Goal: Browse casually: Explore the website without a specific task or goal

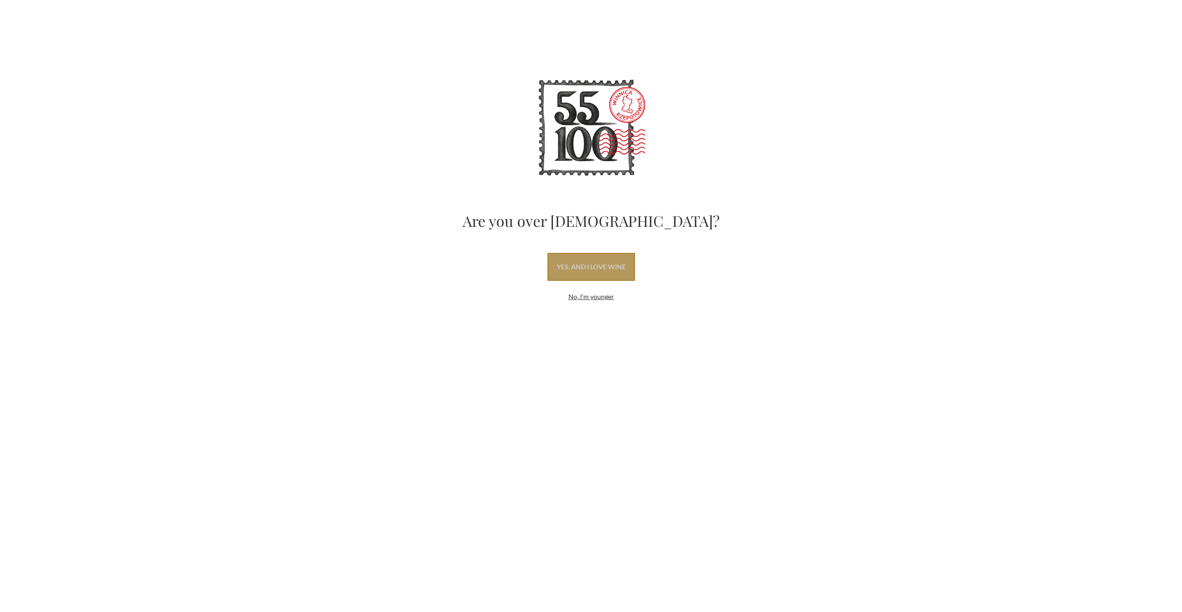
click at [580, 259] on link "yes, and I love wine" at bounding box center [591, 267] width 88 height 28
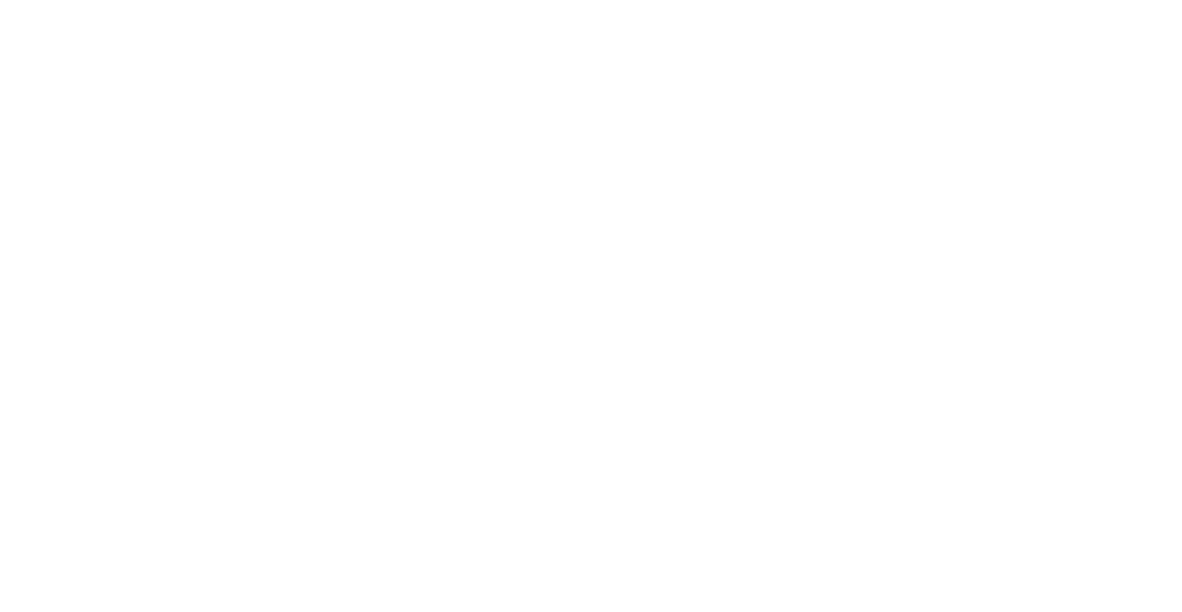
type input "send"
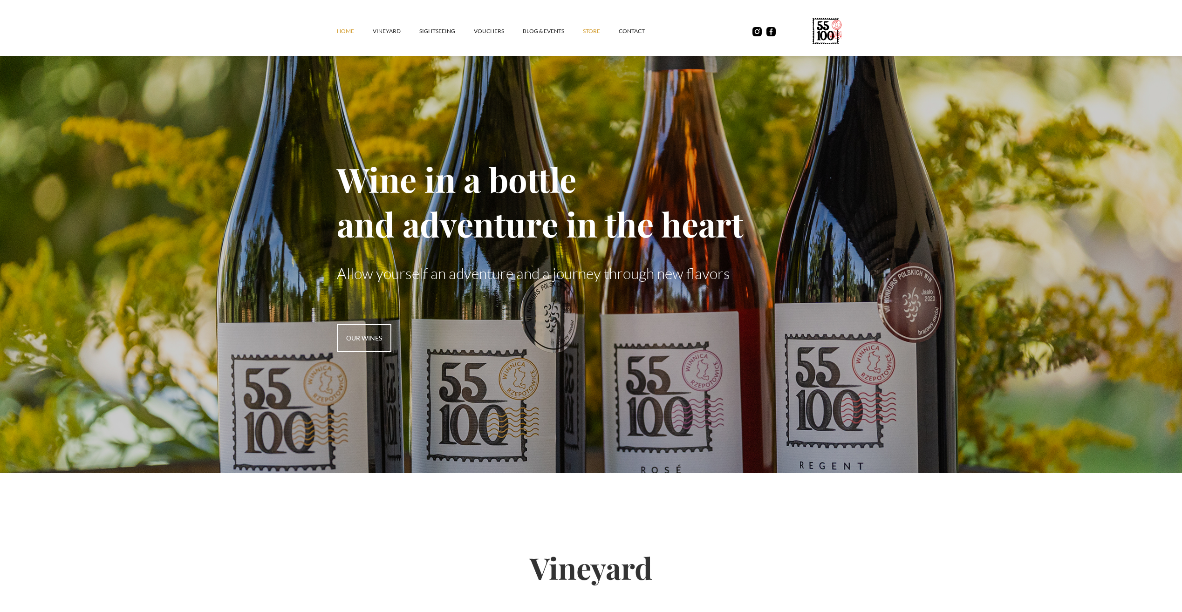
click at [592, 35] on link "STORE" at bounding box center [601, 31] width 36 height 28
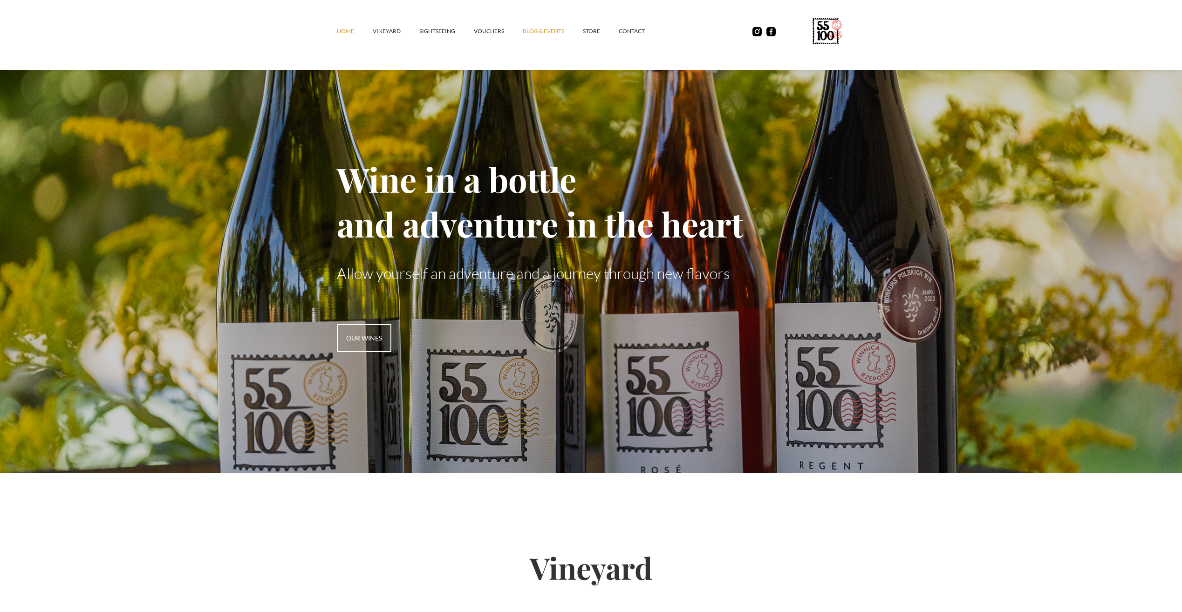
click at [560, 33] on font "Blog & Events" at bounding box center [543, 30] width 41 height 7
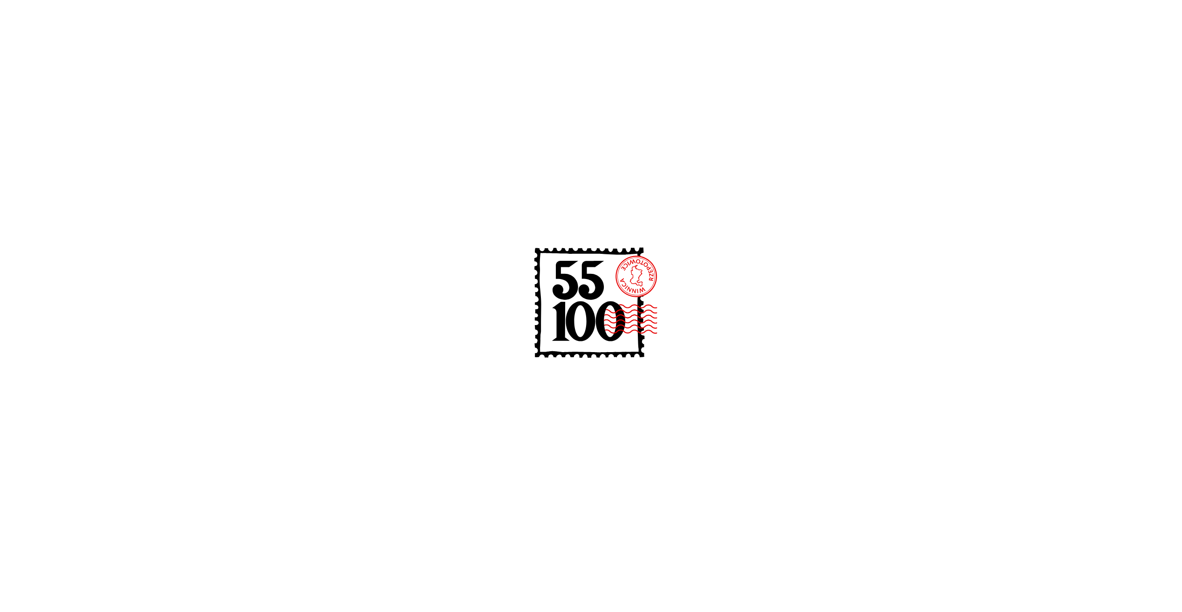
type input "send"
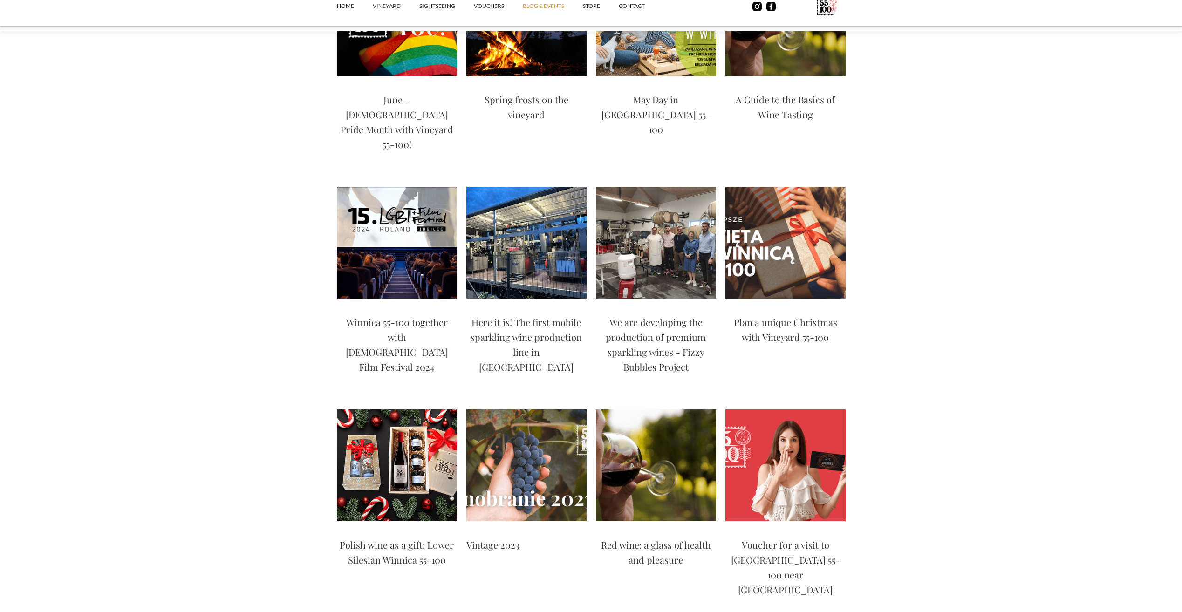
scroll to position [870, 0]
